Goal: Use online tool/utility: Utilize a website feature to perform a specific function

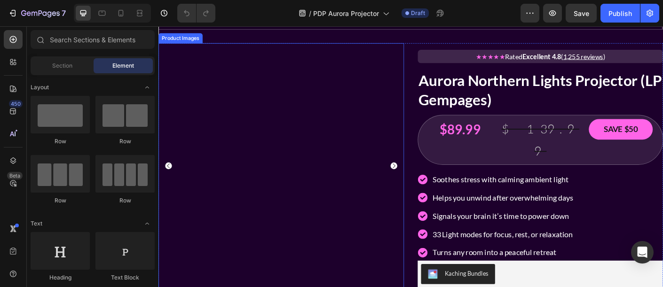
scroll to position [81, 0]
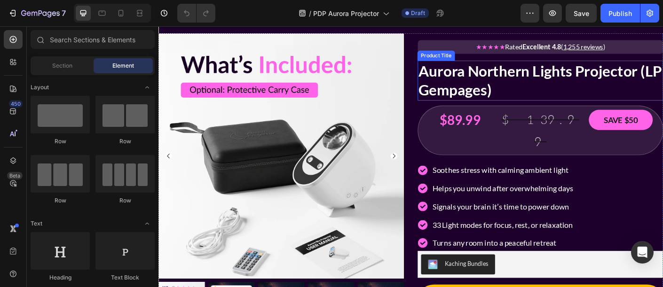
click at [537, 88] on h2 "Aurora Northern Lights Projector (LP Gempages)" at bounding box center [585, 87] width 275 height 45
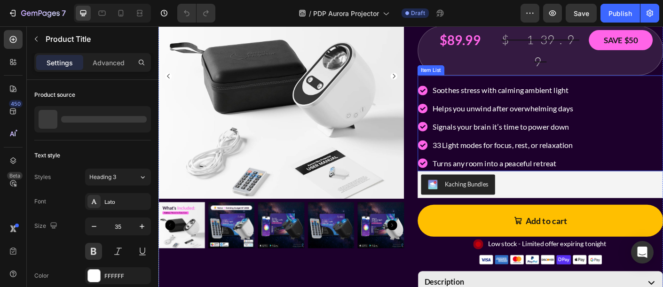
scroll to position [177, 0]
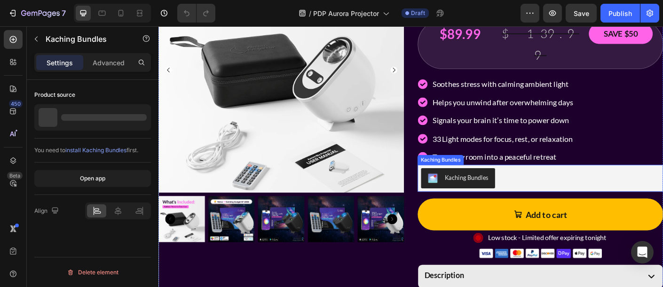
click at [565, 185] on div "Kaching Bundles" at bounding box center [585, 196] width 267 height 23
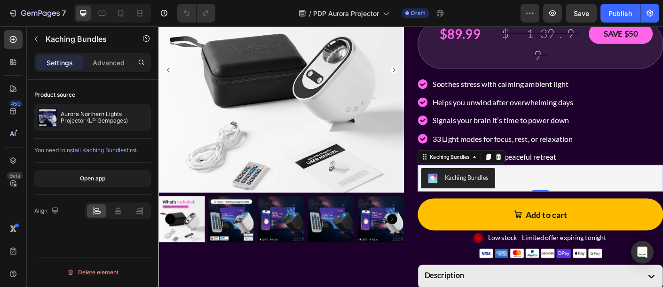
click at [96, 151] on span "install Kaching Bundles" at bounding box center [95, 150] width 61 height 7
click at [107, 174] on button "Open app" at bounding box center [92, 178] width 117 height 17
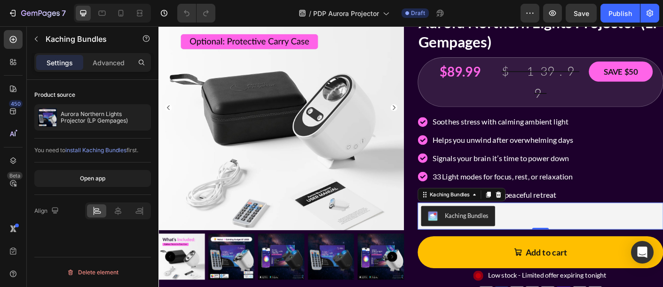
scroll to position [37, 0]
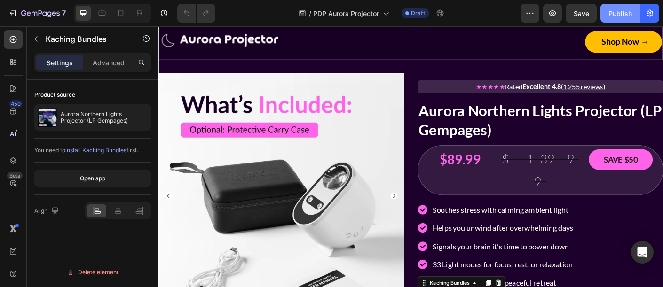
click at [632, 11] on button "Publish" at bounding box center [621, 13] width 40 height 19
click at [652, 18] on button "button" at bounding box center [650, 13] width 19 height 19
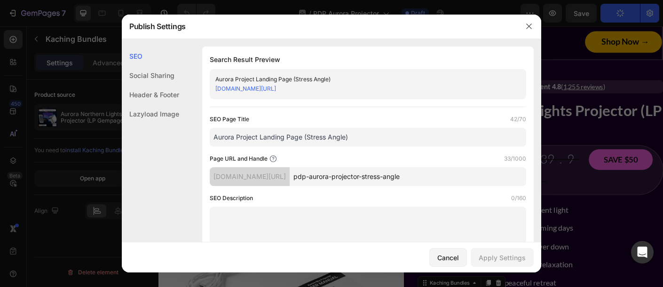
click at [433, 180] on input "pdp-aurora-projector-stress-angle" at bounding box center [408, 176] width 237 height 19
drag, startPoint x: 449, startPoint y: 180, endPoint x: 324, endPoint y: 175, distance: 125.2
click at [324, 175] on input "pdp-aurora-projector-stress-angle" at bounding box center [408, 176] width 237 height 19
click at [528, 25] on icon "button" at bounding box center [528, 26] width 5 height 5
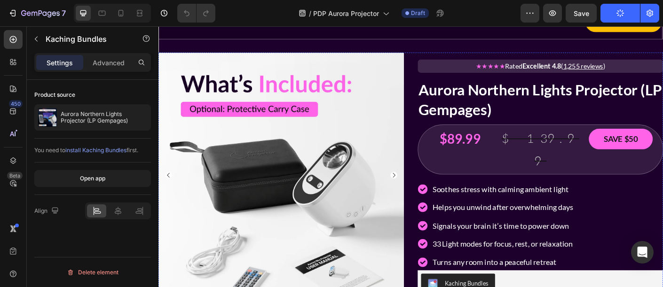
scroll to position [0, 0]
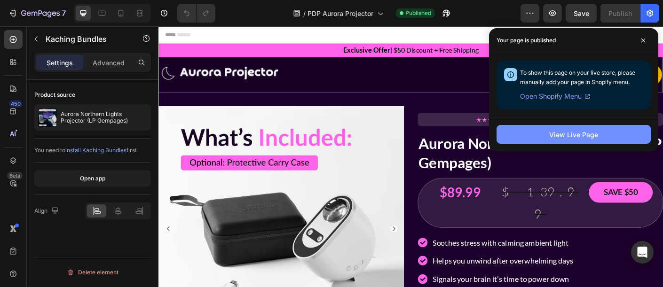
click at [577, 137] on div "View Live Page" at bounding box center [573, 135] width 49 height 10
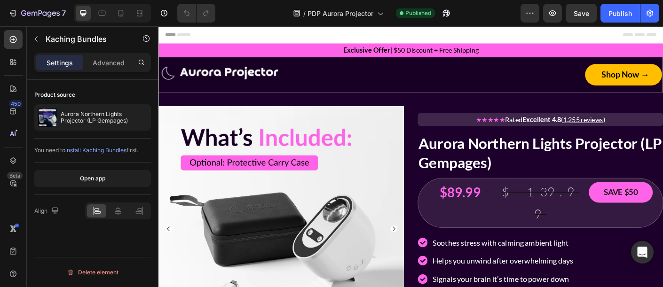
click at [382, 36] on div "Header" at bounding box center [440, 35] width 549 height 19
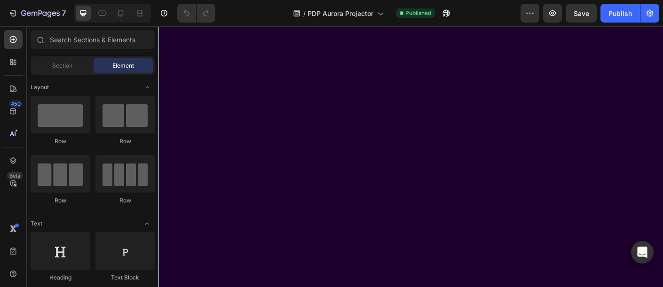
scroll to position [2670, 0]
